Goal: Task Accomplishment & Management: Manage account settings

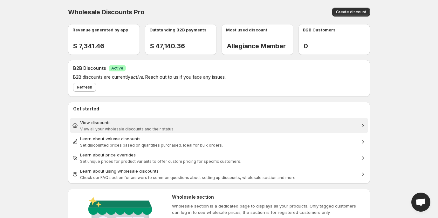
click at [123, 125] on div "View discounts" at bounding box center [219, 123] width 278 height 6
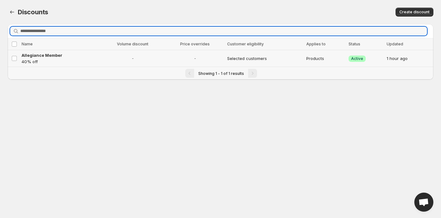
click at [88, 59] on p "40% off" at bounding box center [60, 62] width 77 height 6
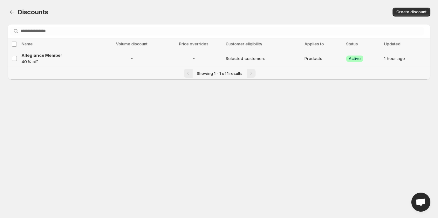
select select "********"
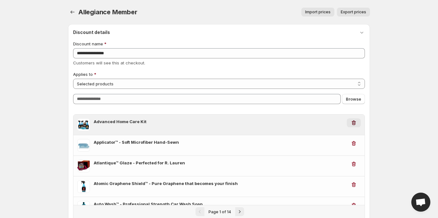
click at [354, 124] on icon "button" at bounding box center [354, 123] width 6 height 6
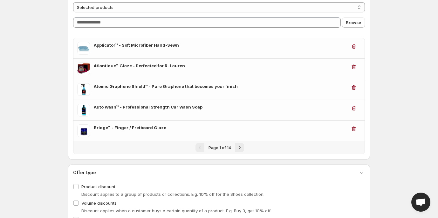
scroll to position [78, 0]
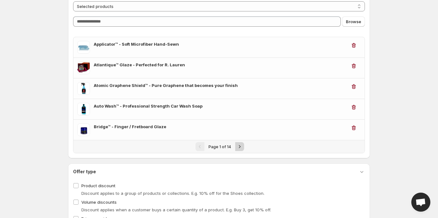
click at [238, 146] on icon "Next" at bounding box center [240, 147] width 6 height 6
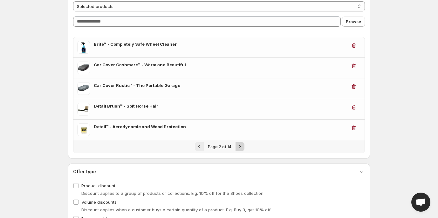
click at [238, 146] on icon "Next" at bounding box center [240, 147] width 6 height 6
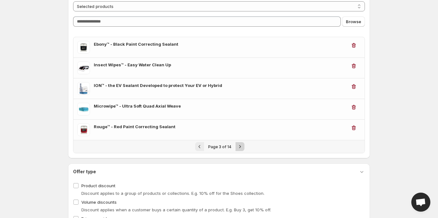
click at [238, 146] on icon "Next" at bounding box center [240, 147] width 6 height 6
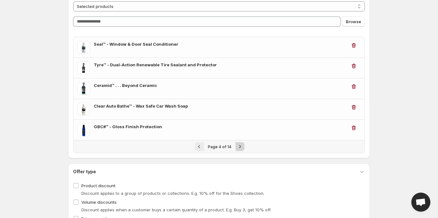
click at [238, 146] on icon "Next" at bounding box center [240, 147] width 6 height 6
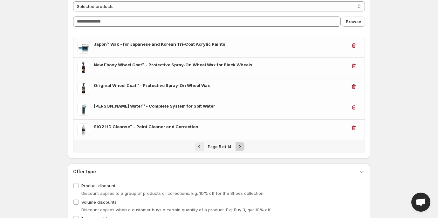
click at [238, 146] on icon "Next" at bounding box center [240, 147] width 6 height 6
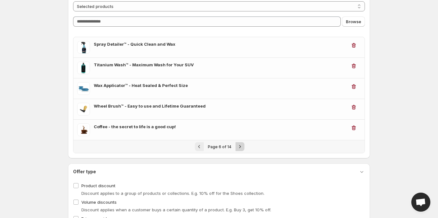
click at [238, 146] on icon "Next" at bounding box center [240, 147] width 6 height 6
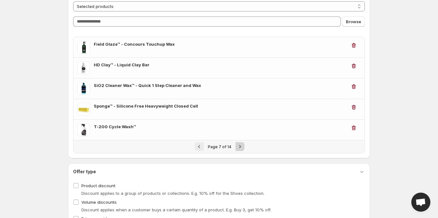
click at [238, 146] on icon "Next" at bounding box center [240, 147] width 6 height 6
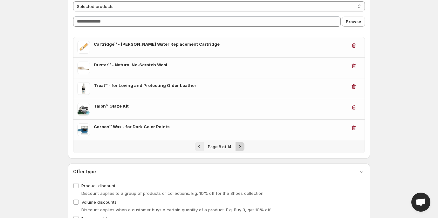
click at [238, 146] on icon "Next" at bounding box center [240, 147] width 6 height 6
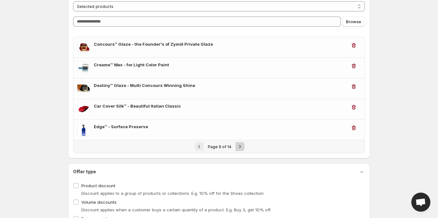
click at [238, 146] on icon "Next" at bounding box center [240, 147] width 6 height 6
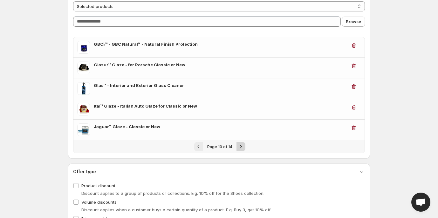
click at [238, 146] on icon "Next" at bounding box center [241, 147] width 6 height 6
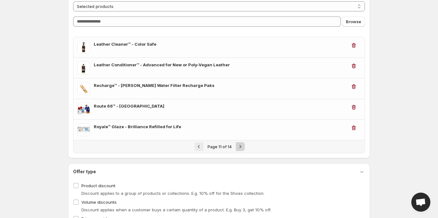
click at [238, 146] on icon "Next" at bounding box center [240, 147] width 6 height 6
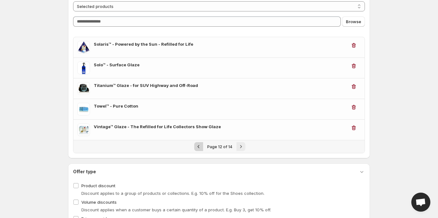
click at [201, 147] on icon "Previous" at bounding box center [199, 147] width 6 height 6
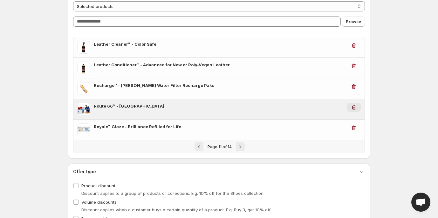
click at [354, 107] on icon "button" at bounding box center [354, 107] width 6 height 6
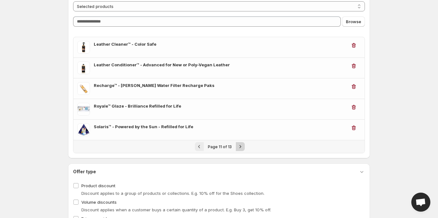
click at [241, 147] on icon "Next" at bounding box center [240, 147] width 6 height 6
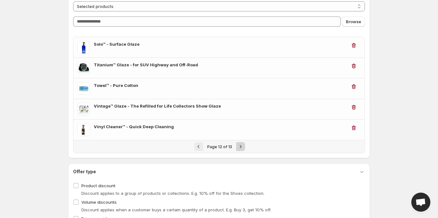
click at [241, 147] on icon "Next" at bounding box center [241, 146] width 2 height 3
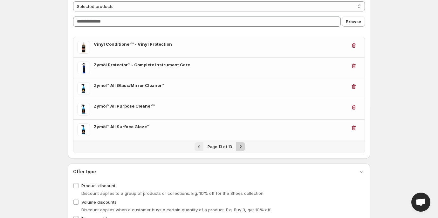
click at [241, 147] on div "Pagination" at bounding box center [240, 146] width 9 height 9
click at [199, 148] on icon "Previous" at bounding box center [199, 146] width 2 height 3
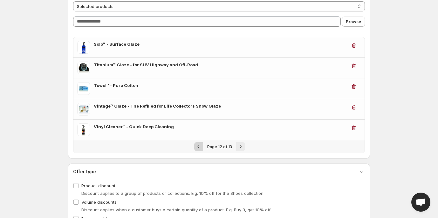
click at [199, 148] on icon "Previous" at bounding box center [199, 146] width 2 height 3
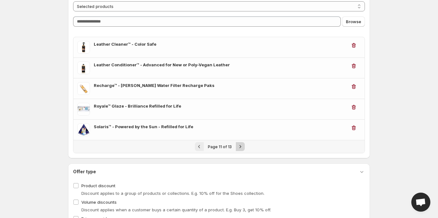
click at [241, 149] on icon "Next" at bounding box center [240, 147] width 6 height 6
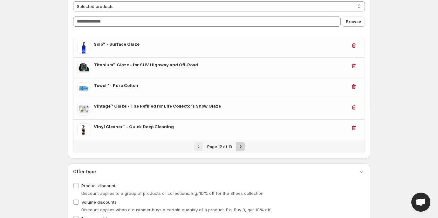
click at [241, 149] on icon "Next" at bounding box center [241, 147] width 6 height 6
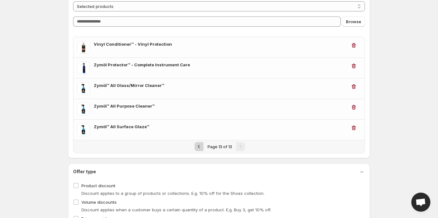
click at [199, 148] on icon "Previous" at bounding box center [199, 147] width 6 height 6
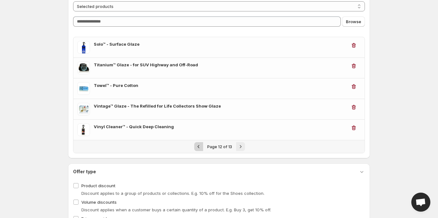
click at [199, 148] on icon "Previous" at bounding box center [199, 147] width 6 height 6
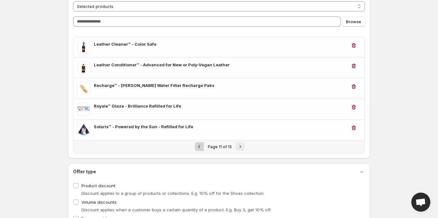
click at [199, 148] on icon "Previous" at bounding box center [199, 147] width 6 height 6
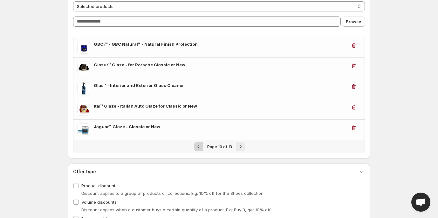
click at [199, 148] on icon "Previous" at bounding box center [199, 147] width 6 height 6
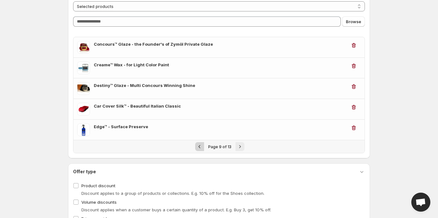
click at [199, 148] on icon "Previous" at bounding box center [200, 147] width 6 height 6
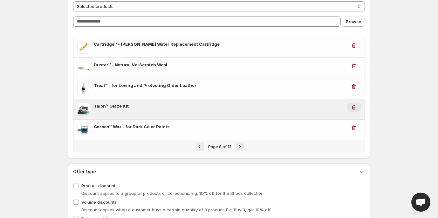
click at [353, 109] on icon "button" at bounding box center [354, 107] width 4 height 5
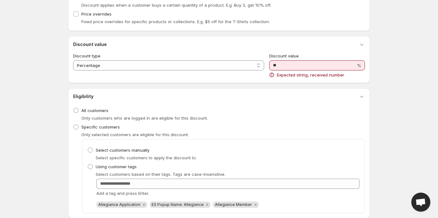
scroll to position [285, 0]
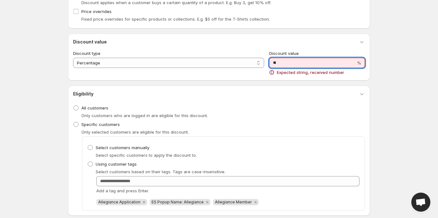
click at [290, 64] on input "**" at bounding box center [312, 63] width 87 height 10
drag, startPoint x: 290, startPoint y: 64, endPoint x: 264, endPoint y: 59, distance: 27.1
click at [264, 59] on div "**********" at bounding box center [219, 62] width 292 height 25
type input "**"
